Goal: Check status: Check status

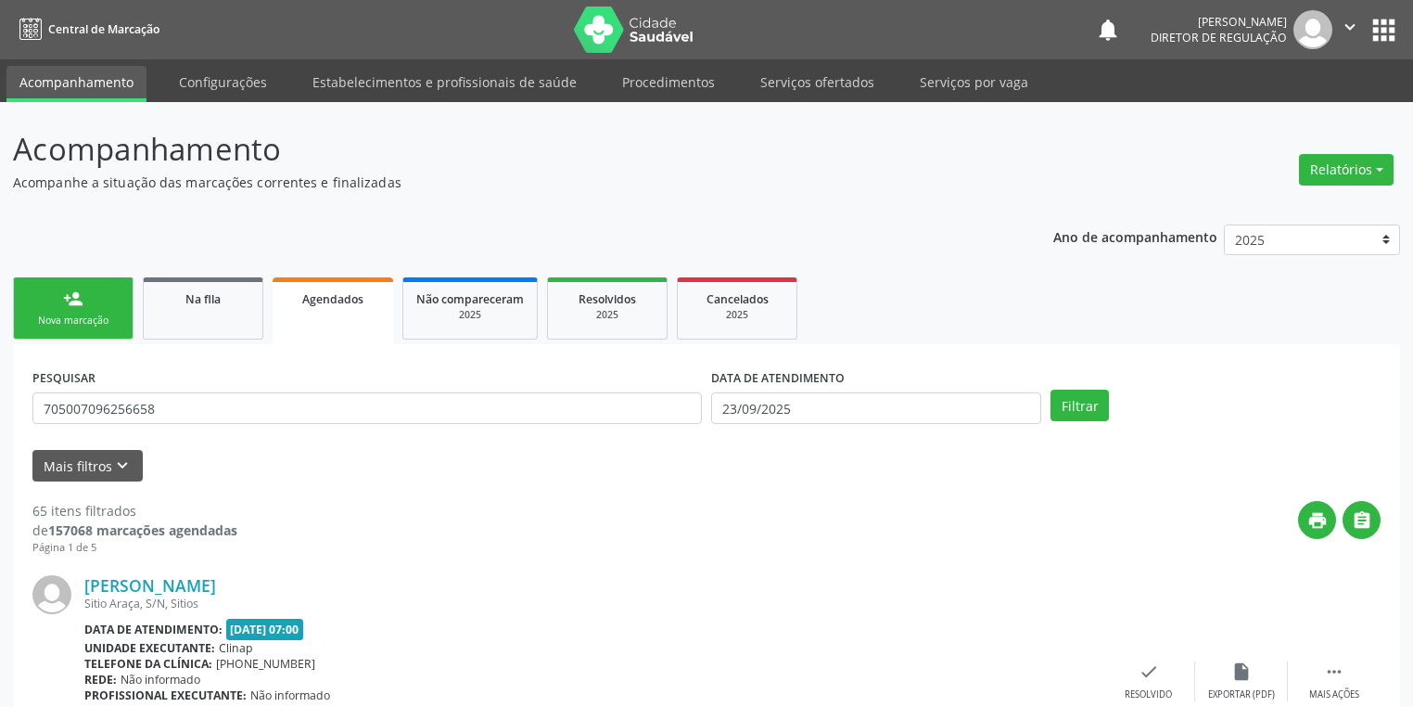
drag, startPoint x: 171, startPoint y: 405, endPoint x: 37, endPoint y: 419, distance: 134.3
click at [37, 419] on input "705007096256658" at bounding box center [367, 408] width 670 height 32
type input "705007096256658"
click at [160, 309] on link "Na fila" at bounding box center [203, 308] width 121 height 62
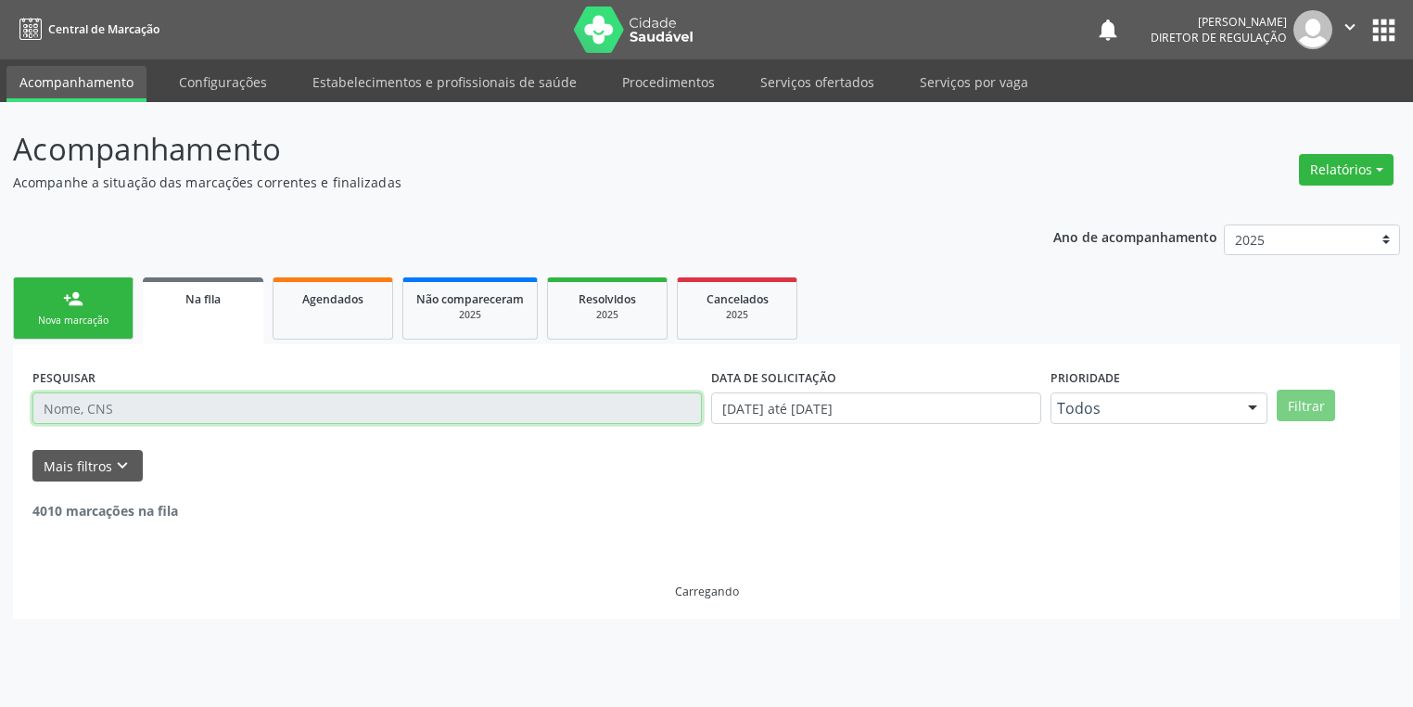
click at [96, 408] on input "text" at bounding box center [367, 408] width 670 height 32
click at [82, 412] on input "text" at bounding box center [367, 408] width 670 height 32
click at [72, 410] on input "text" at bounding box center [367, 408] width 670 height 32
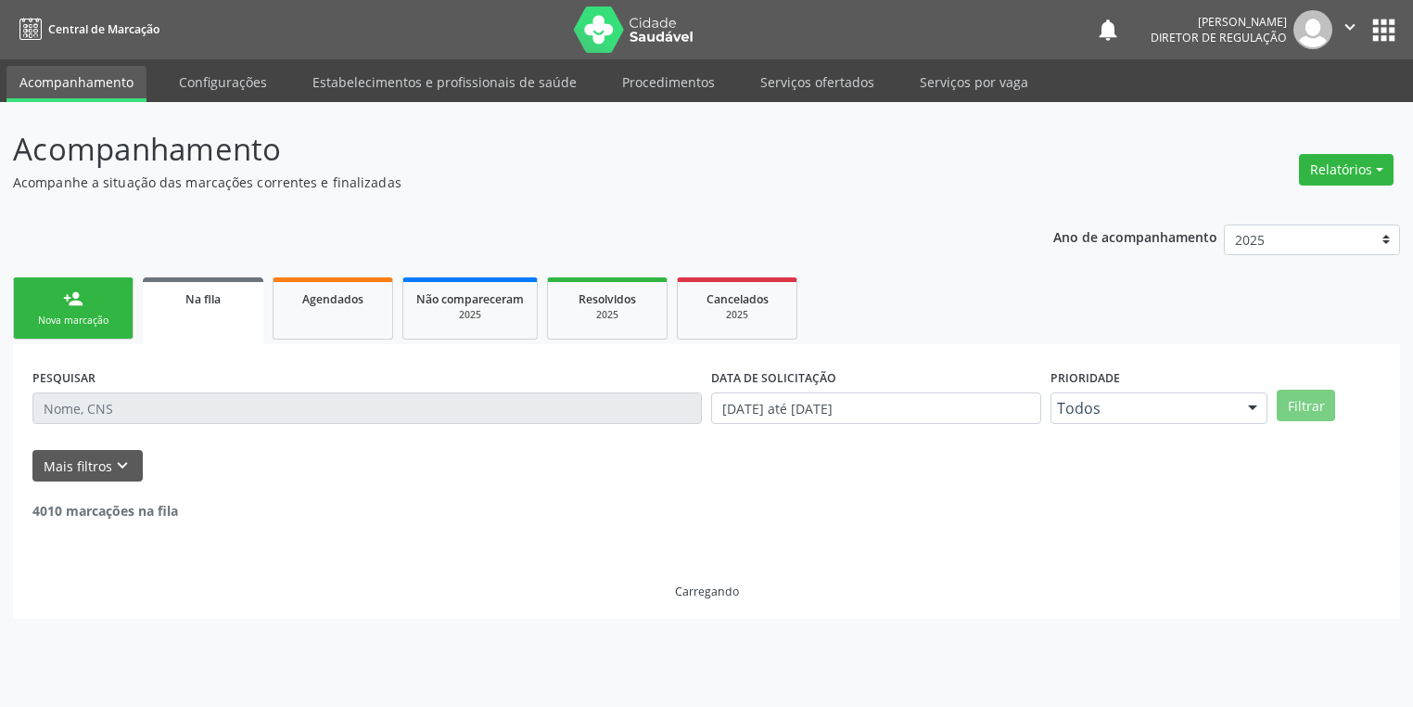
click at [182, 454] on div "Mais filtros keyboard_arrow_down" at bounding box center [707, 466] width 1358 height 32
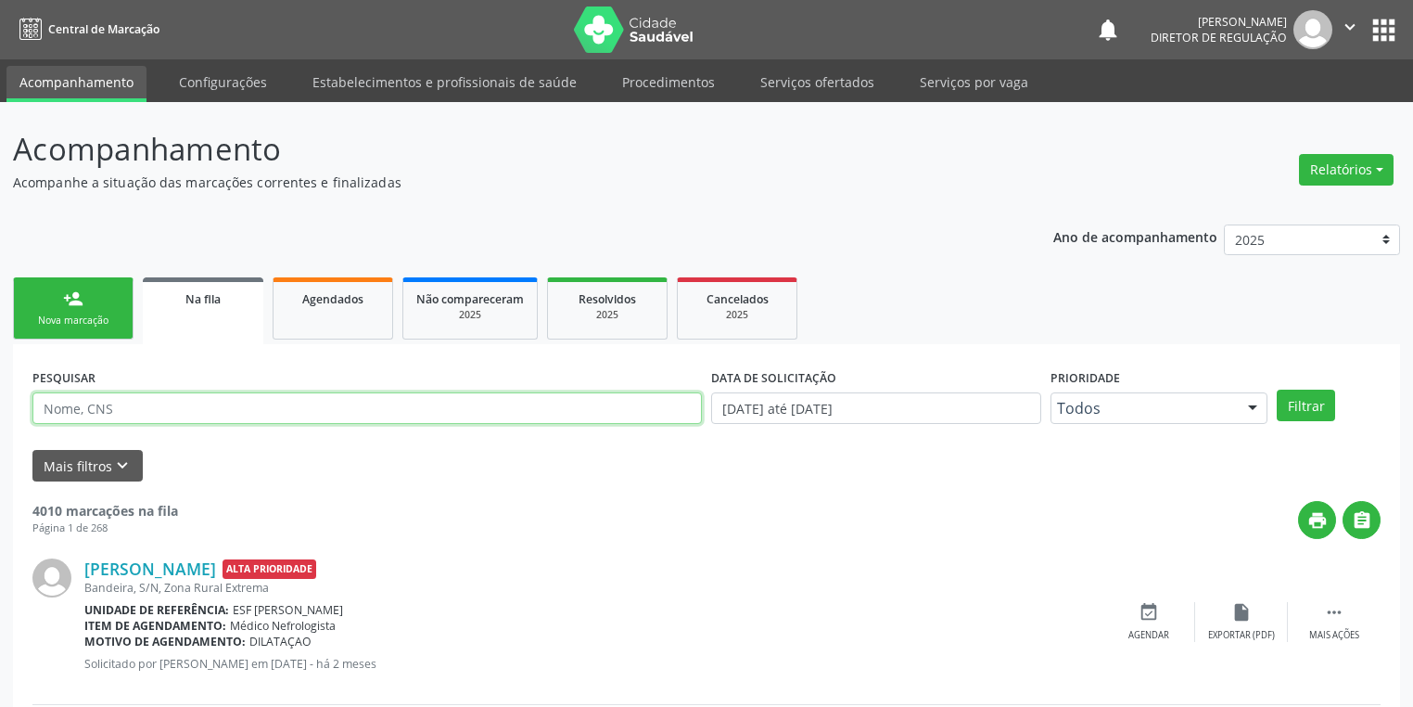
click at [53, 404] on input "text" at bounding box center [367, 408] width 670 height 32
paste input "705007096256658"
type input "705007096256658"
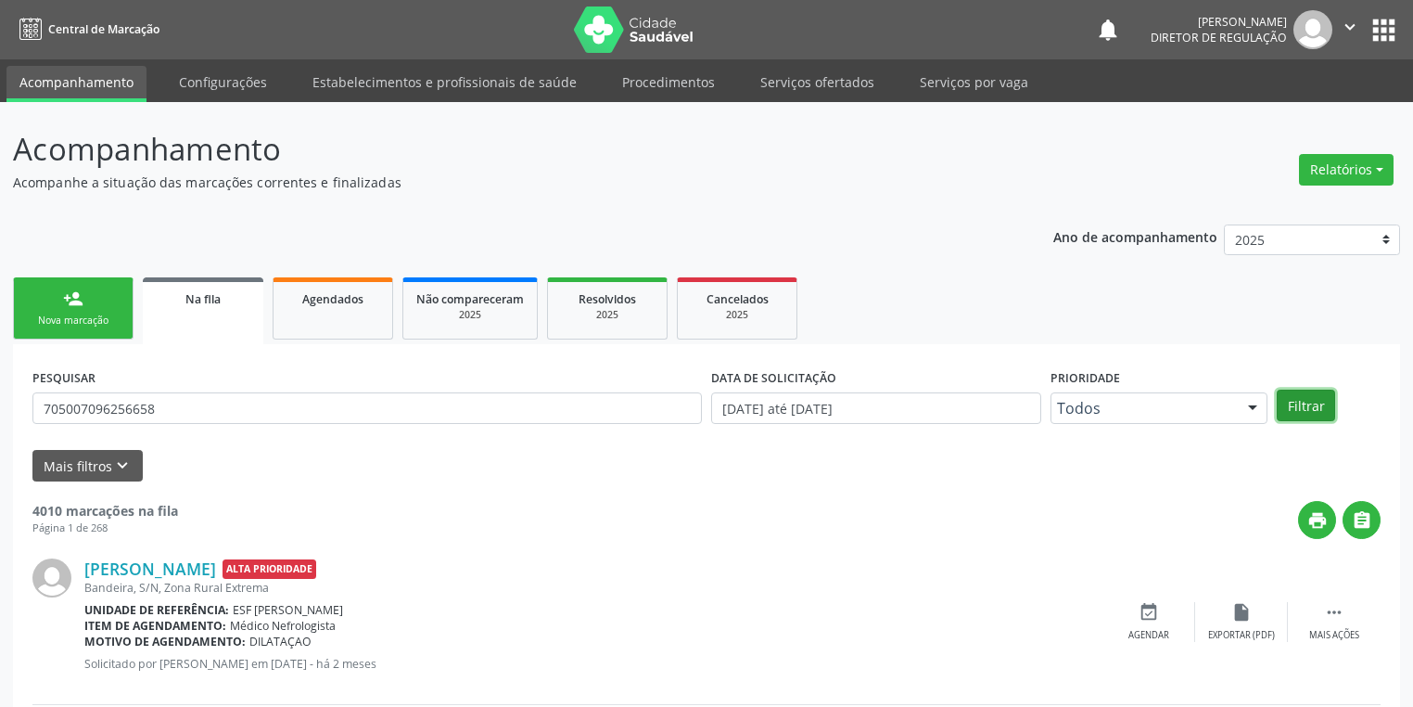
click at [1288, 402] on button "Filtrar" at bounding box center [1306, 406] width 58 height 32
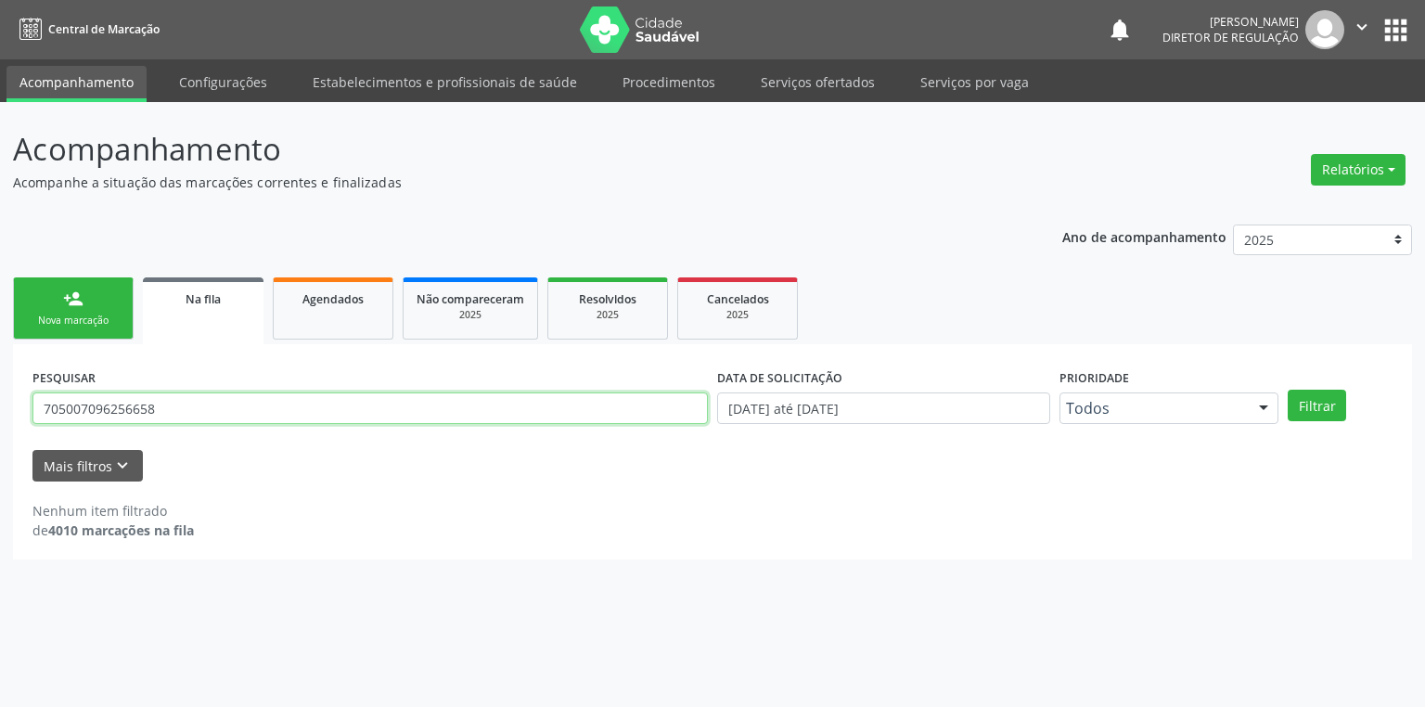
click at [183, 413] on input "705007096256658" at bounding box center [369, 408] width 675 height 32
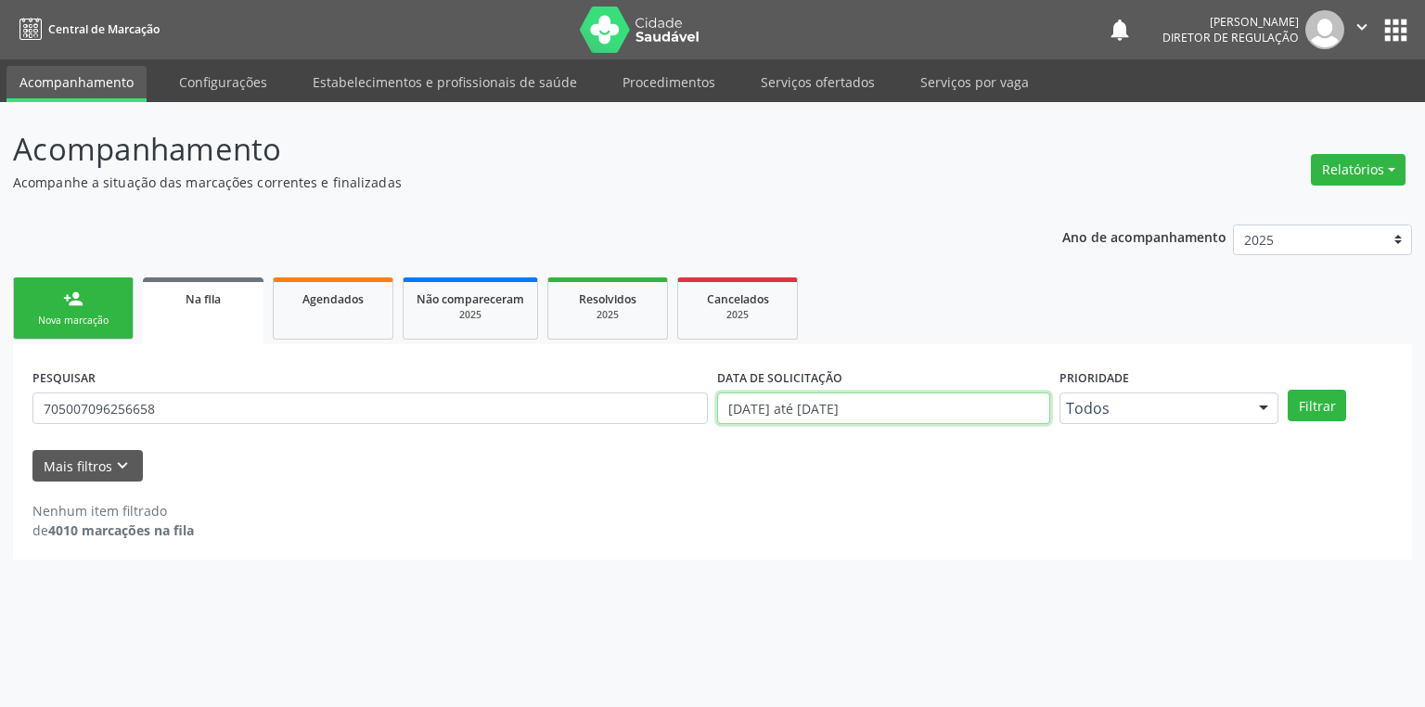
click at [824, 404] on input "[DATE] até [DATE]" at bounding box center [883, 408] width 333 height 32
click at [627, 455] on div "Mais filtros keyboard_arrow_down" at bounding box center [712, 466] width 1369 height 32
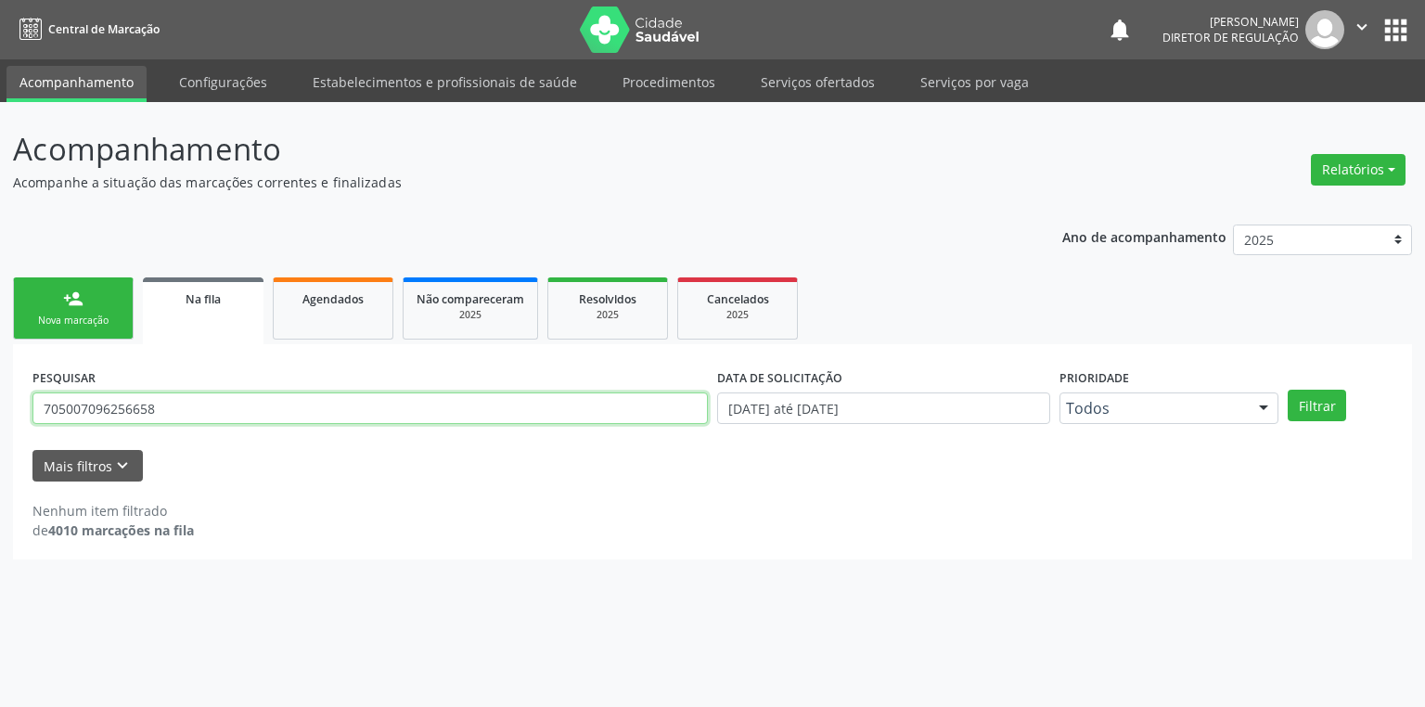
click at [174, 404] on input "705007096256658" at bounding box center [369, 408] width 675 height 32
click at [378, 306] on div "Agendados" at bounding box center [333, 297] width 93 height 19
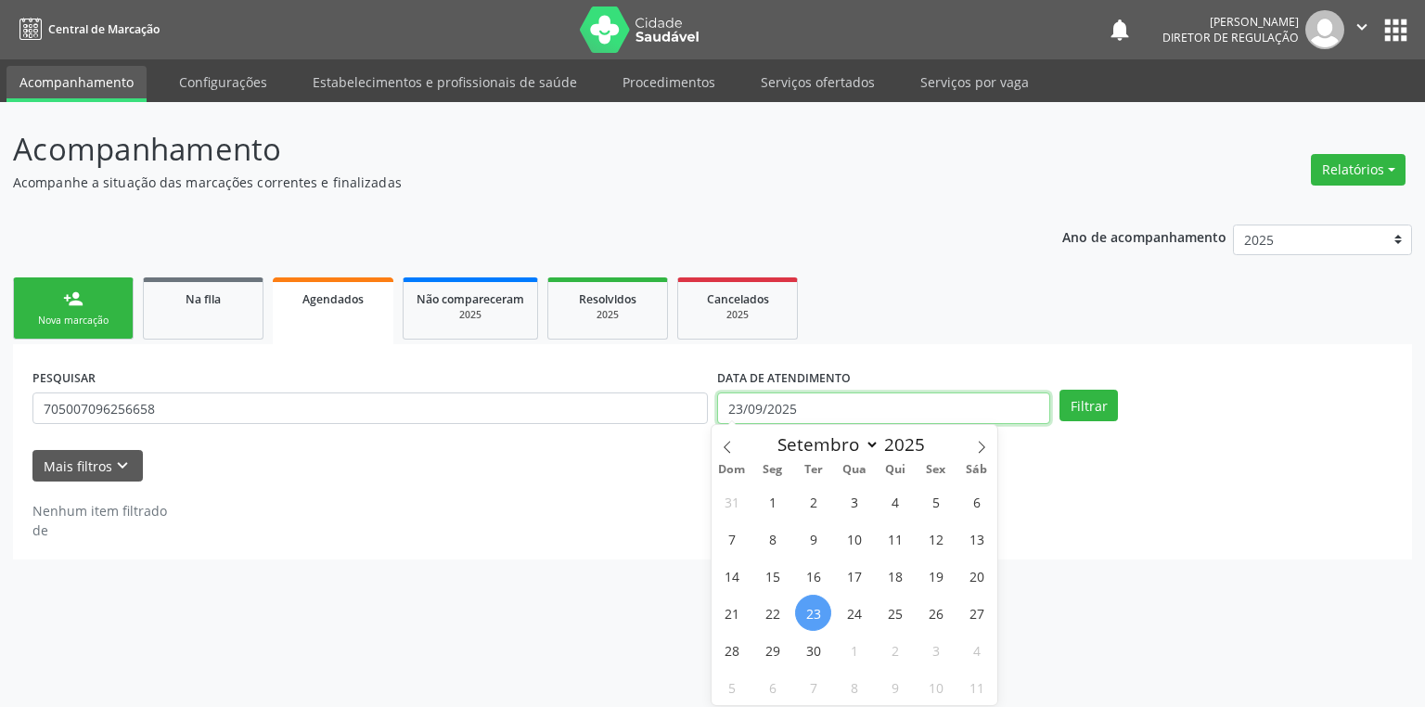
click at [786, 414] on input "23/09/2025" at bounding box center [883, 408] width 333 height 32
click at [1091, 406] on button "Filtrar" at bounding box center [1088, 406] width 58 height 32
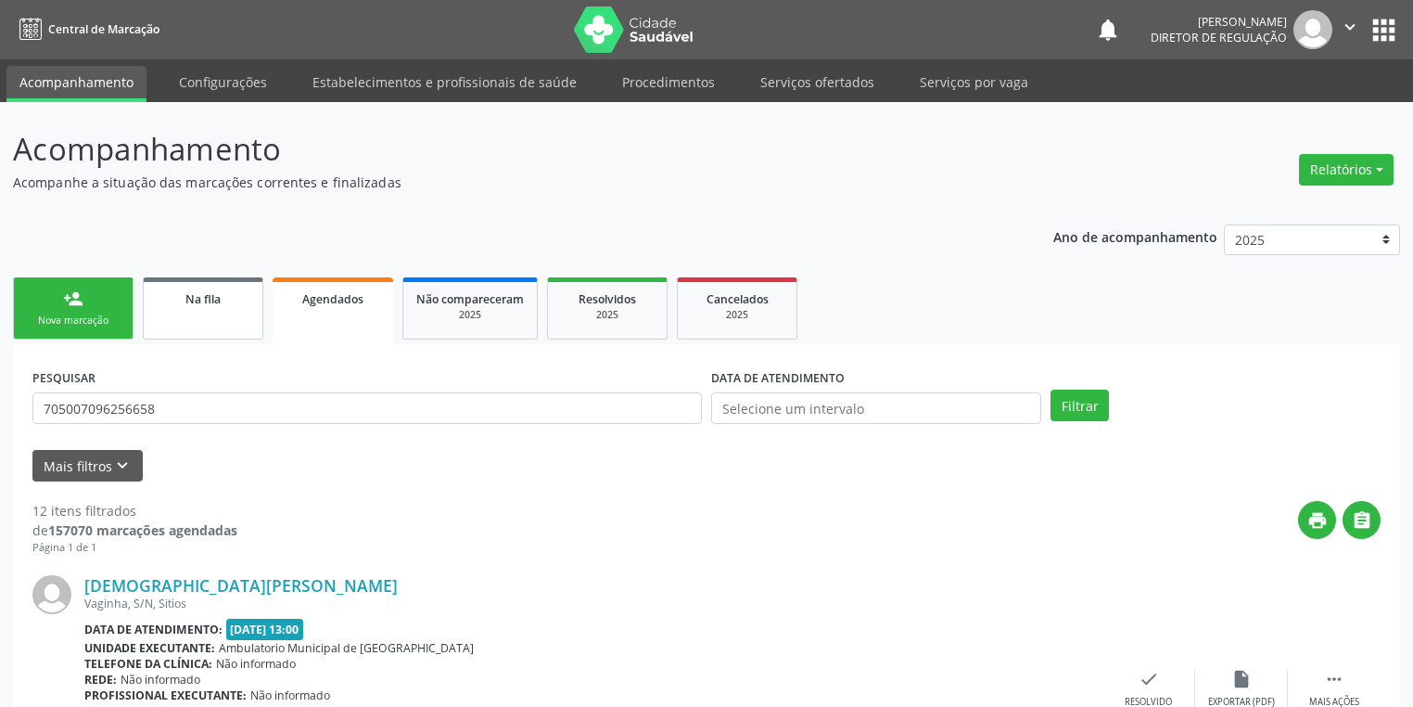
click at [213, 299] on span "Na fila" at bounding box center [202, 299] width 35 height 16
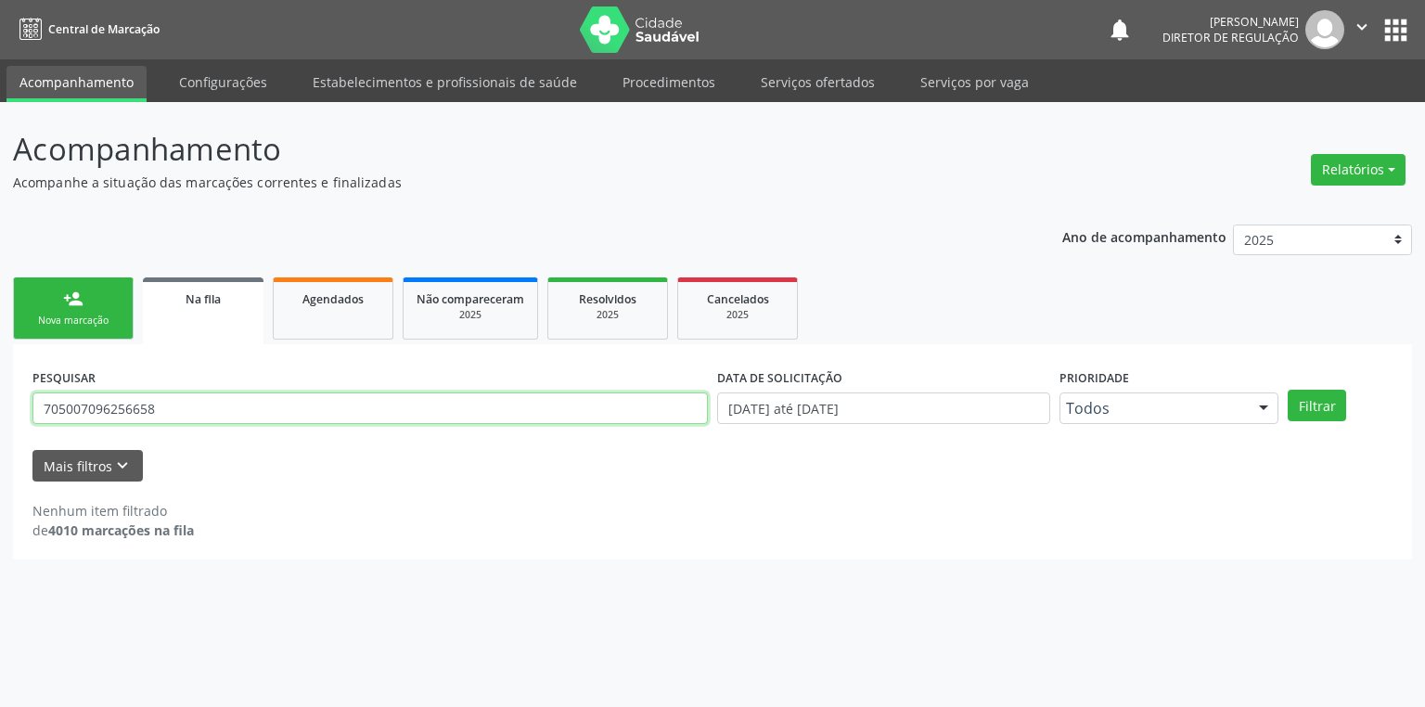
click at [169, 404] on input "705007096256658" at bounding box center [369, 408] width 675 height 32
type input "7"
click at [1323, 415] on button "Filtrar" at bounding box center [1316, 406] width 58 height 32
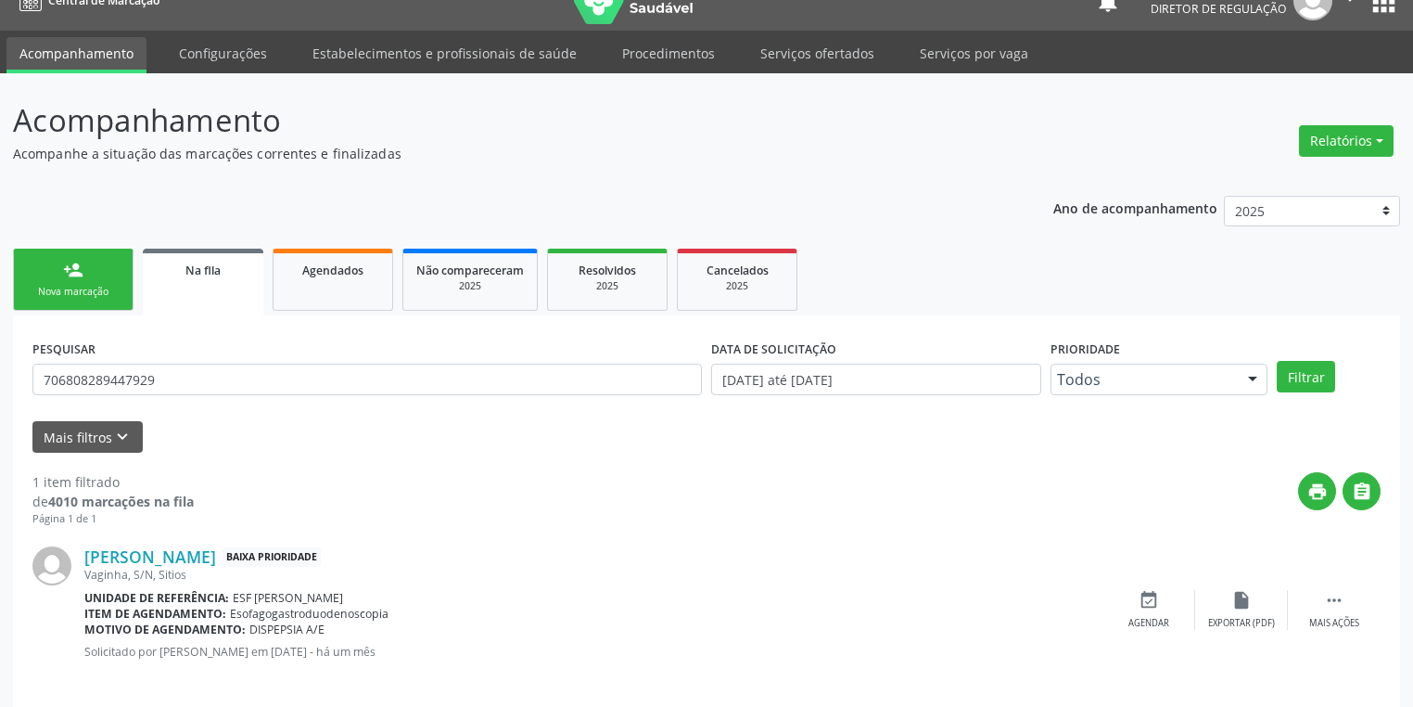
scroll to position [45, 0]
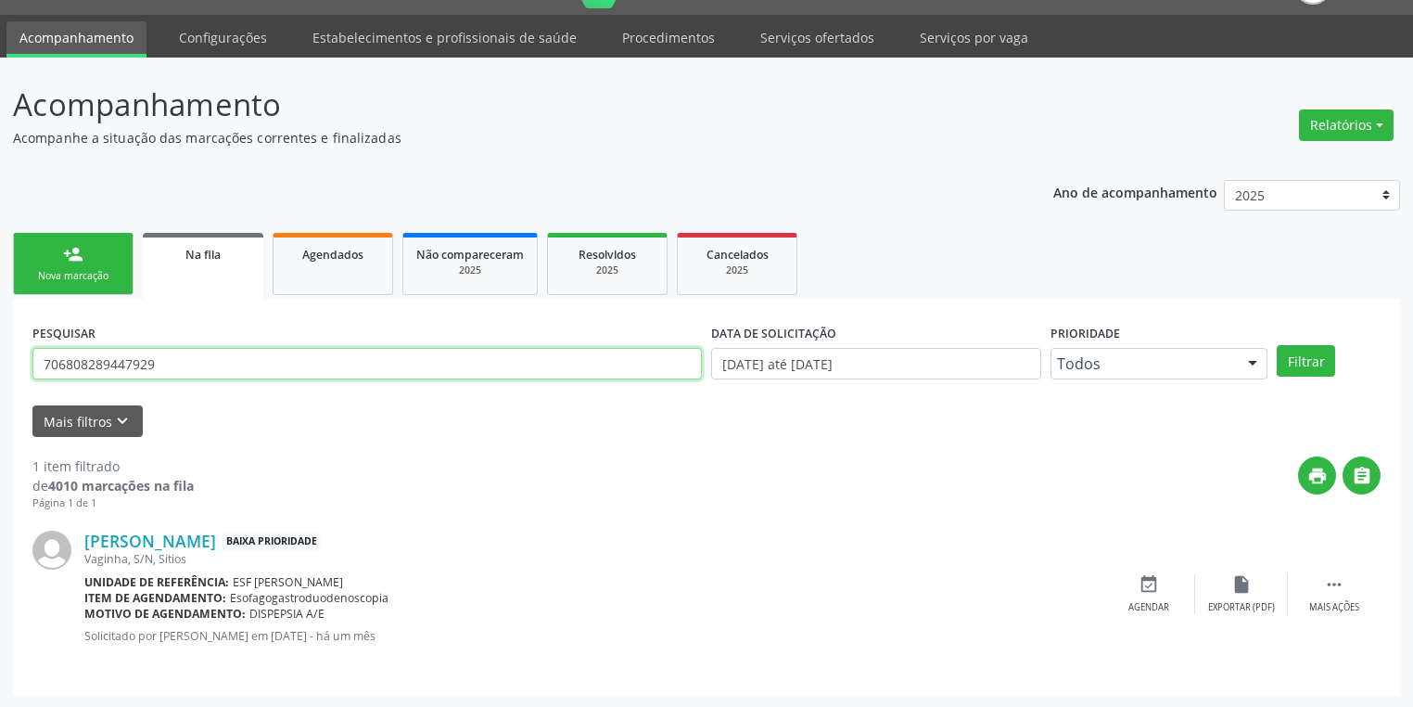
click at [179, 376] on input "706808289447929" at bounding box center [367, 364] width 670 height 32
type input "7"
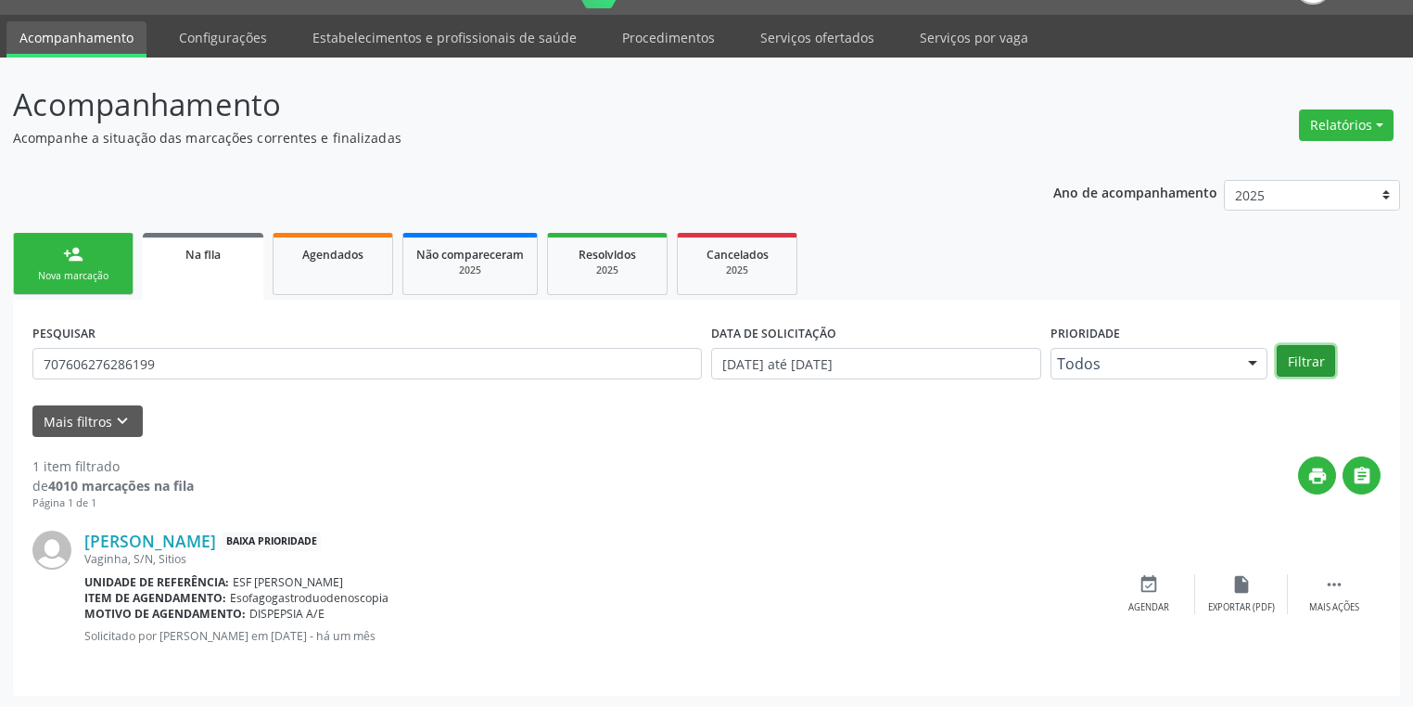
click at [1295, 362] on button "Filtrar" at bounding box center [1306, 361] width 58 height 32
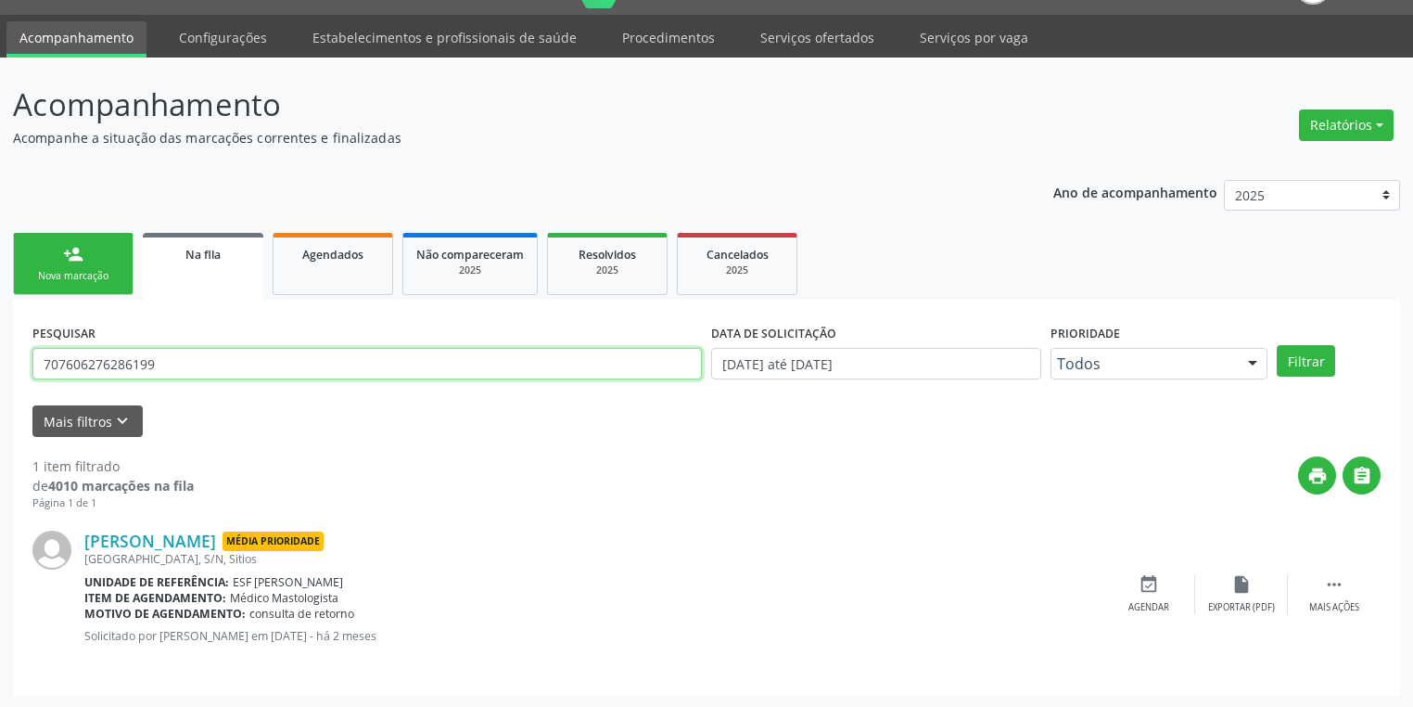
click at [191, 360] on input "707606276286199" at bounding box center [367, 364] width 670 height 32
type input "7"
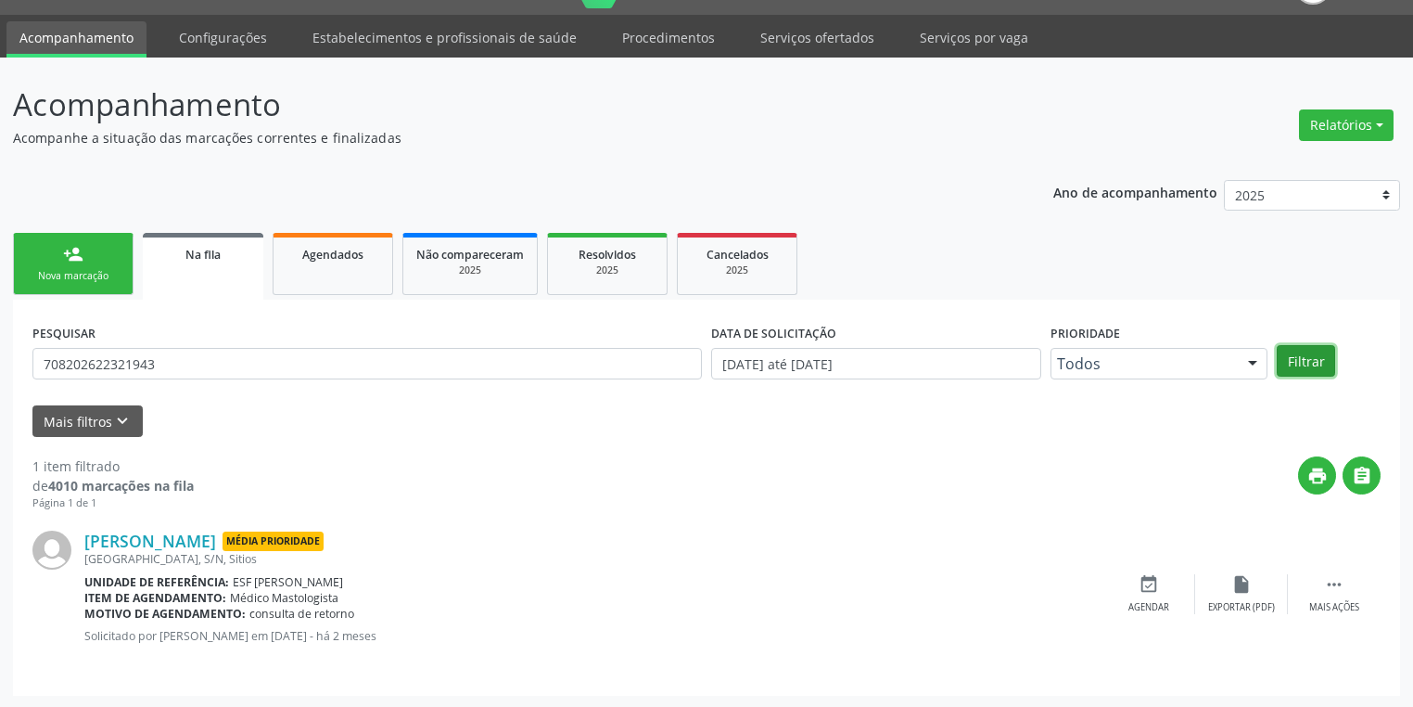
click at [1301, 356] on button "Filtrar" at bounding box center [1306, 361] width 58 height 32
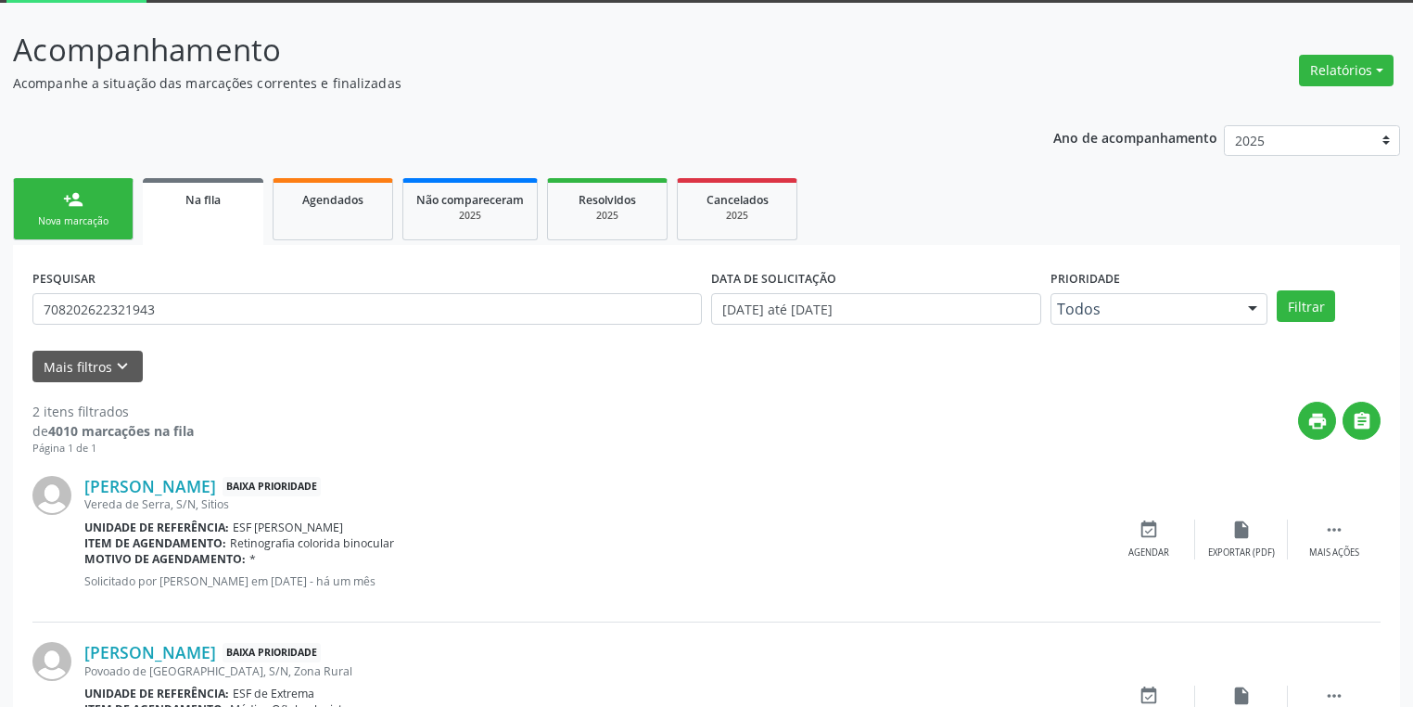
scroll to position [211, 0]
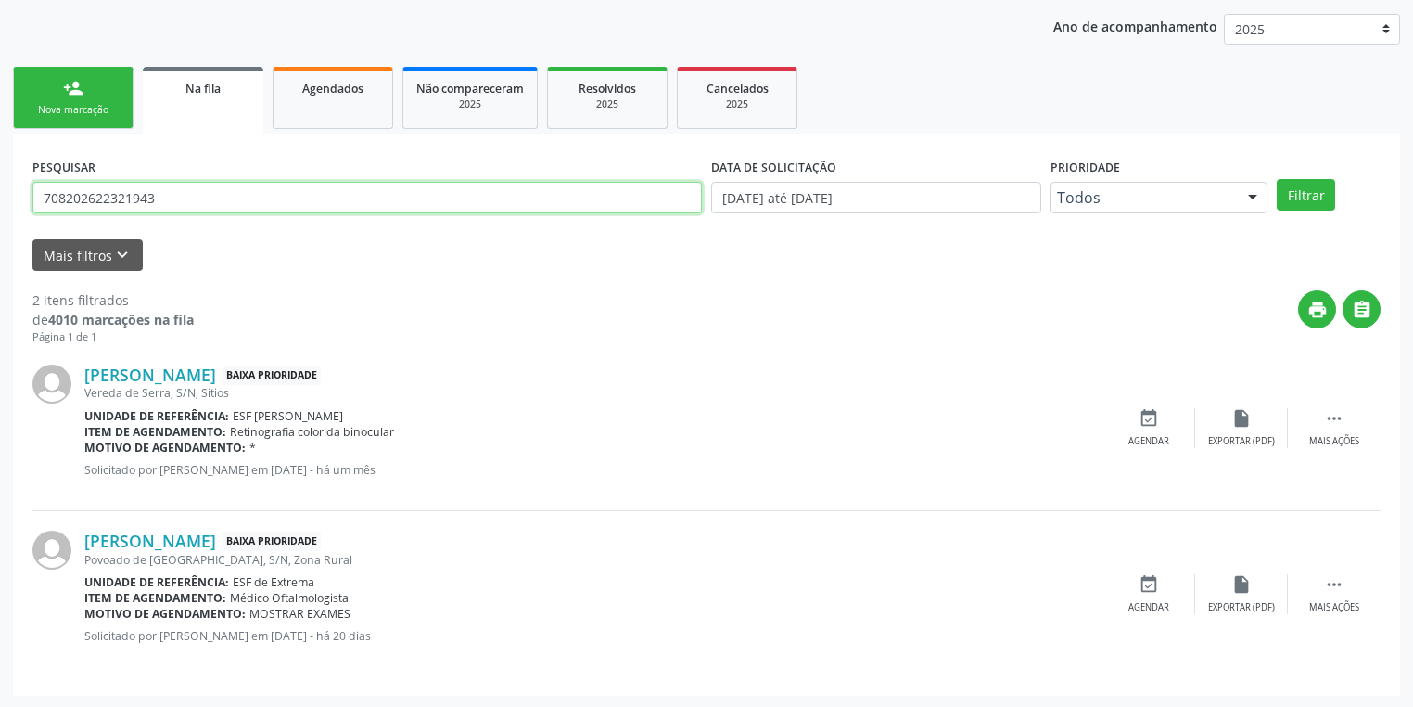
click at [201, 197] on input "708202622321943" at bounding box center [367, 198] width 670 height 32
type input "7"
type input "705000013507651"
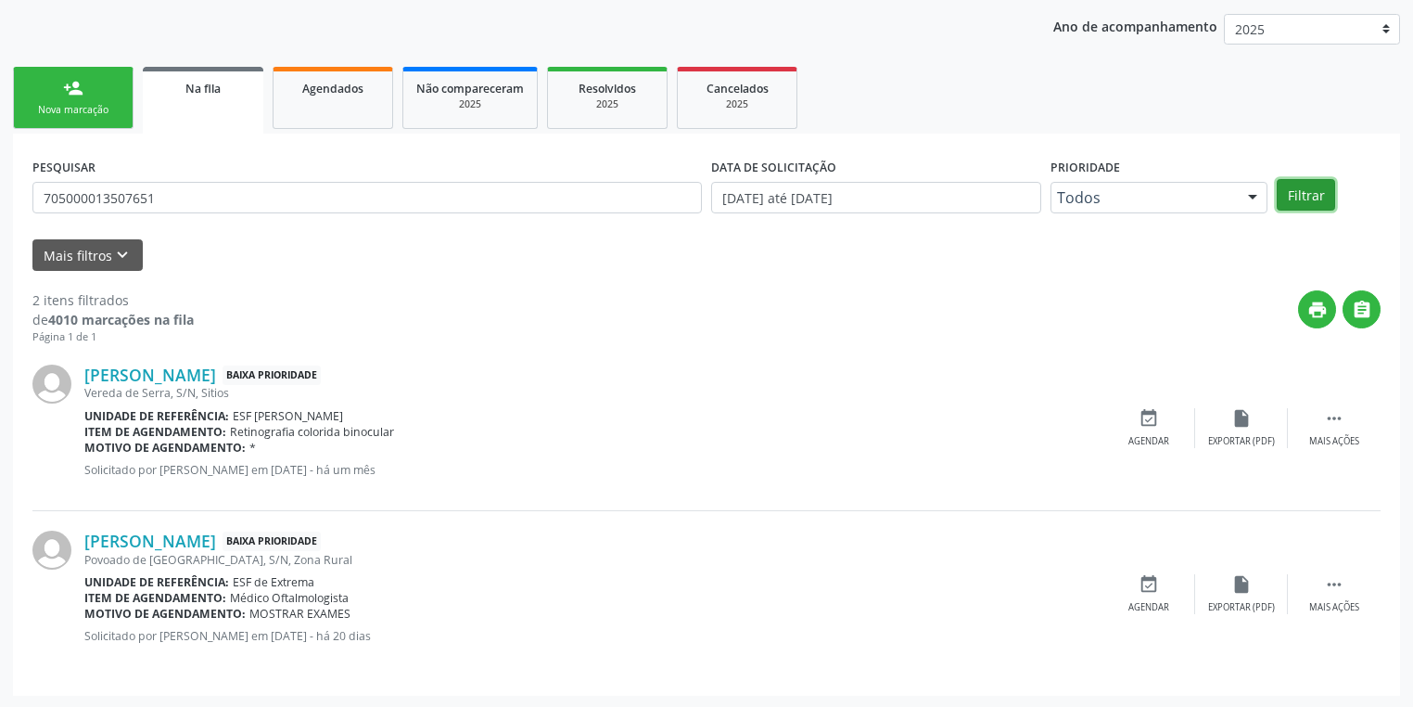
click at [1299, 196] on button "Filtrar" at bounding box center [1306, 195] width 58 height 32
